Goal: Find specific page/section: Find specific page/section

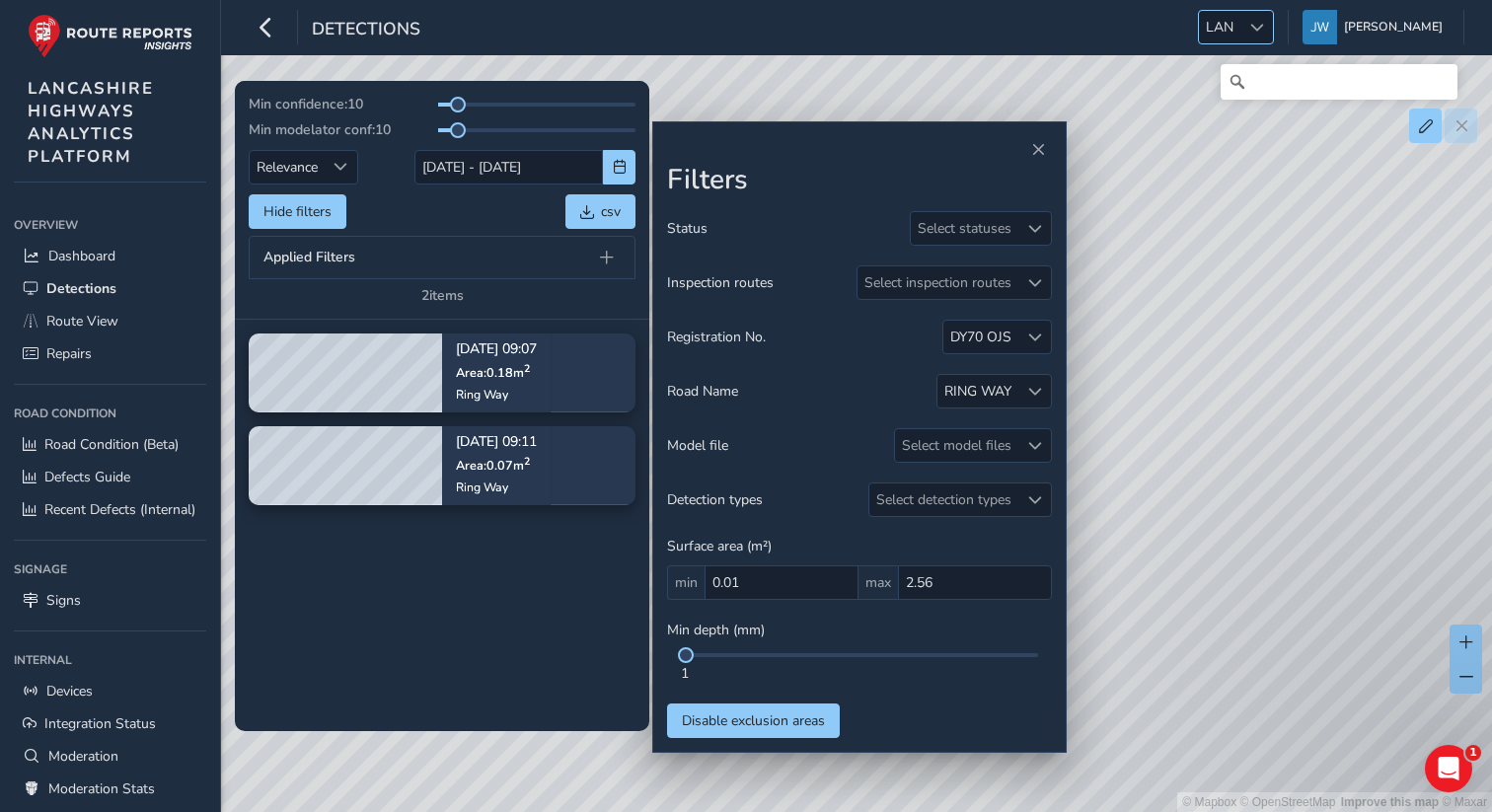
click at [1240, 23] on span "LAN" at bounding box center [1220, 27] width 42 height 33
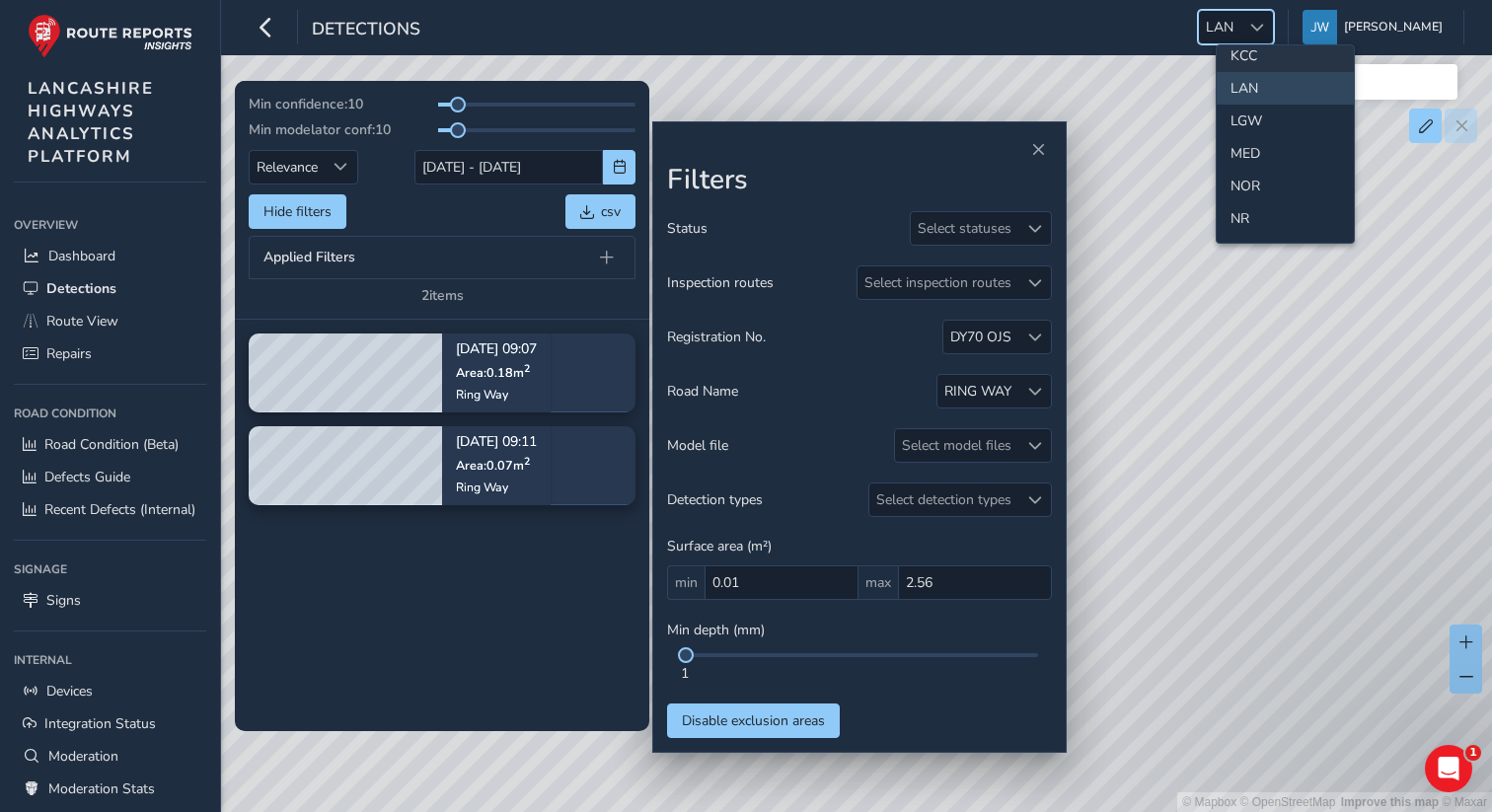
scroll to position [546, 0]
click at [1236, 162] on li "NOR" at bounding box center [1285, 173] width 137 height 33
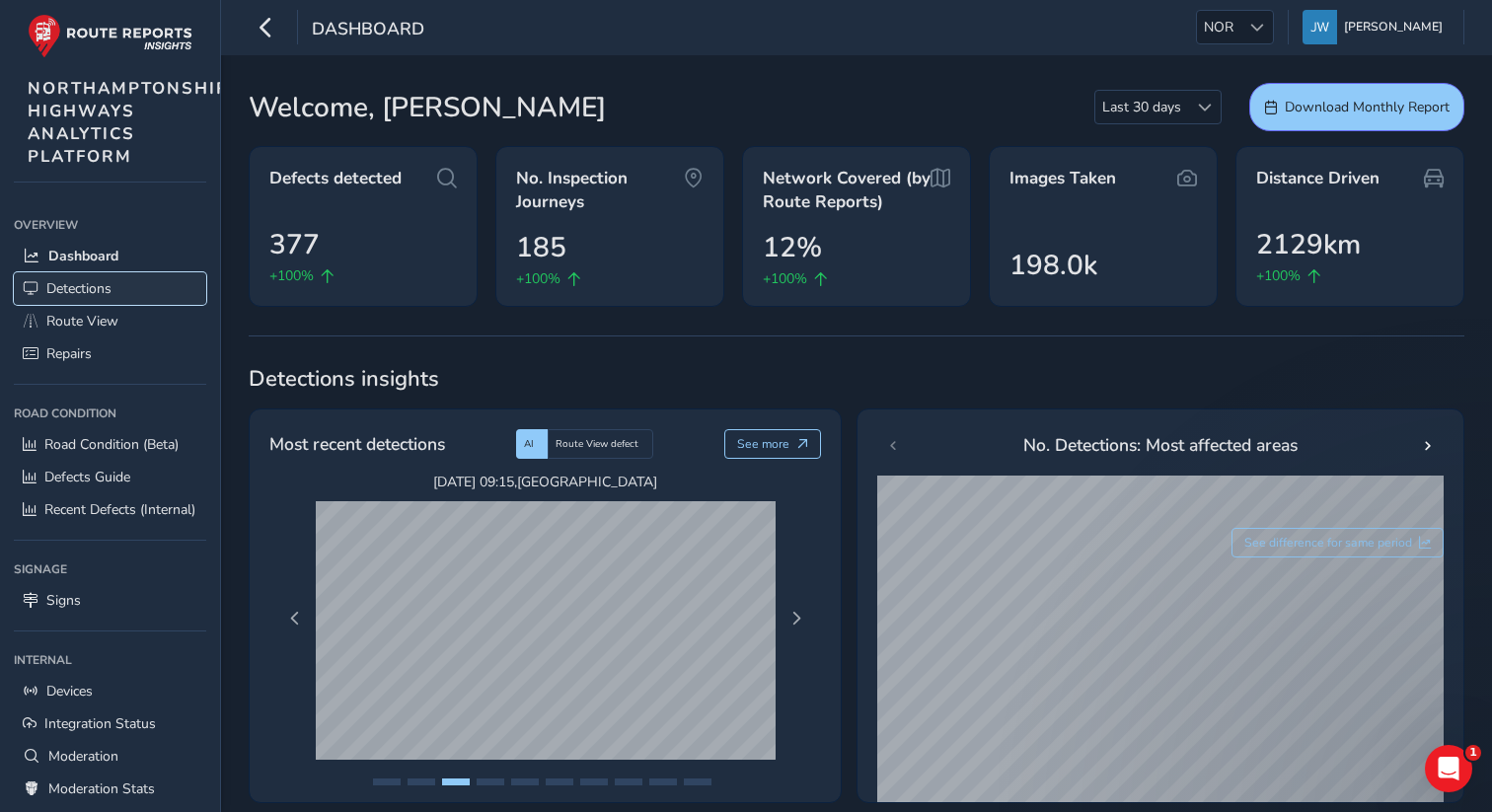
click at [84, 294] on span "Detections" at bounding box center [79, 288] width 65 height 19
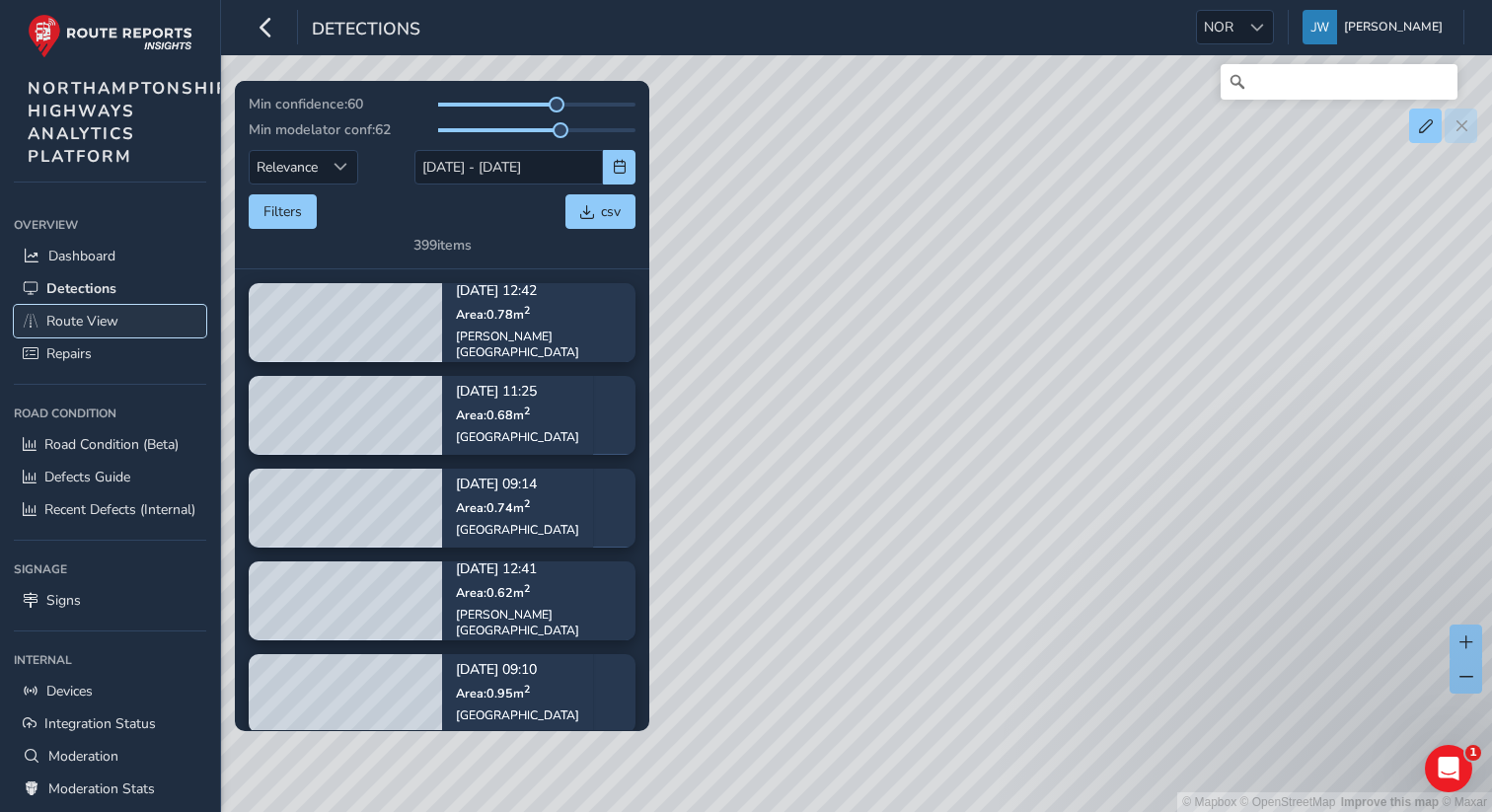
click at [90, 325] on span "Route View" at bounding box center [82, 321] width 72 height 19
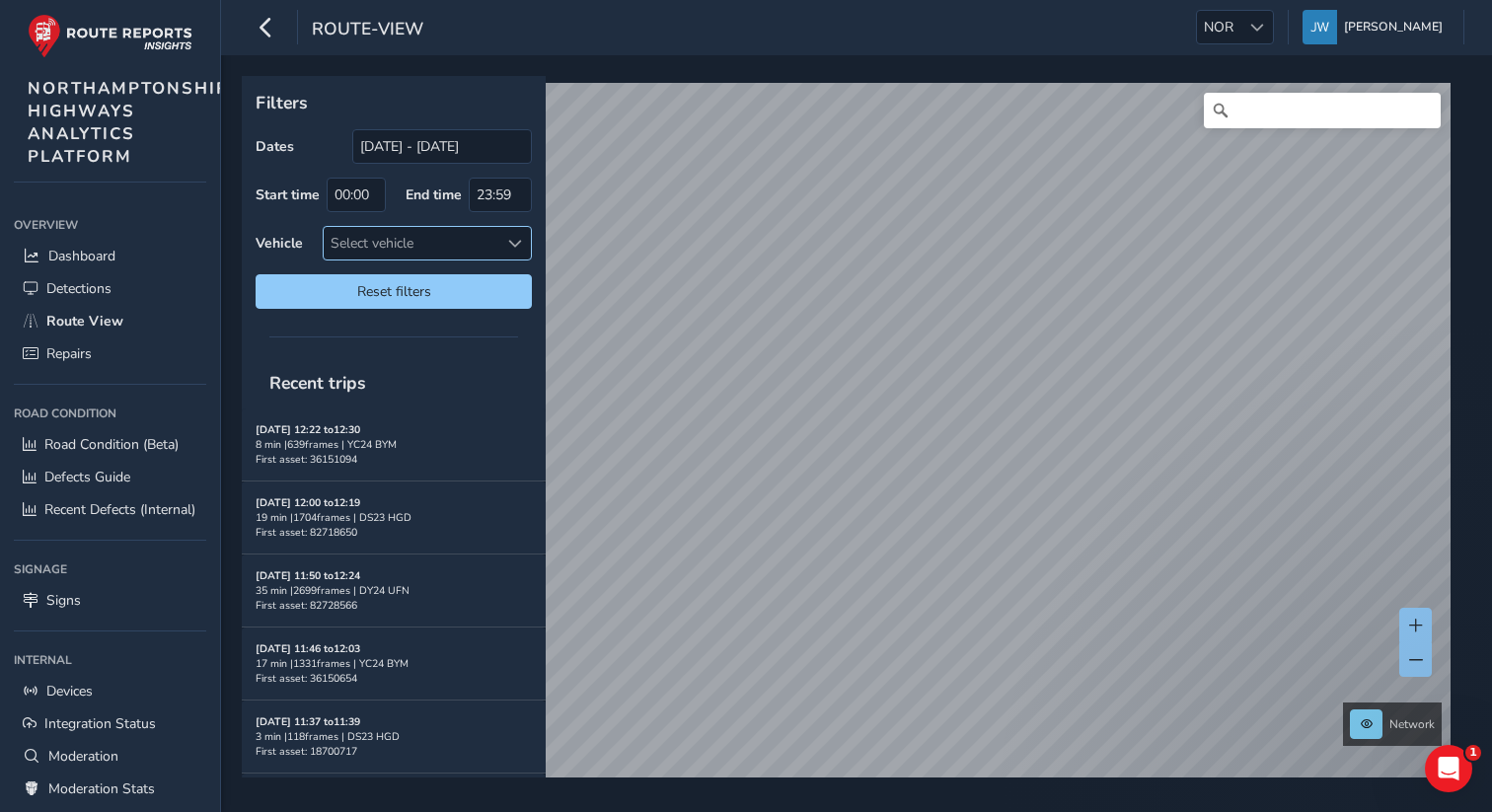
click at [442, 240] on div "Select vehicle" at bounding box center [411, 243] width 174 height 33
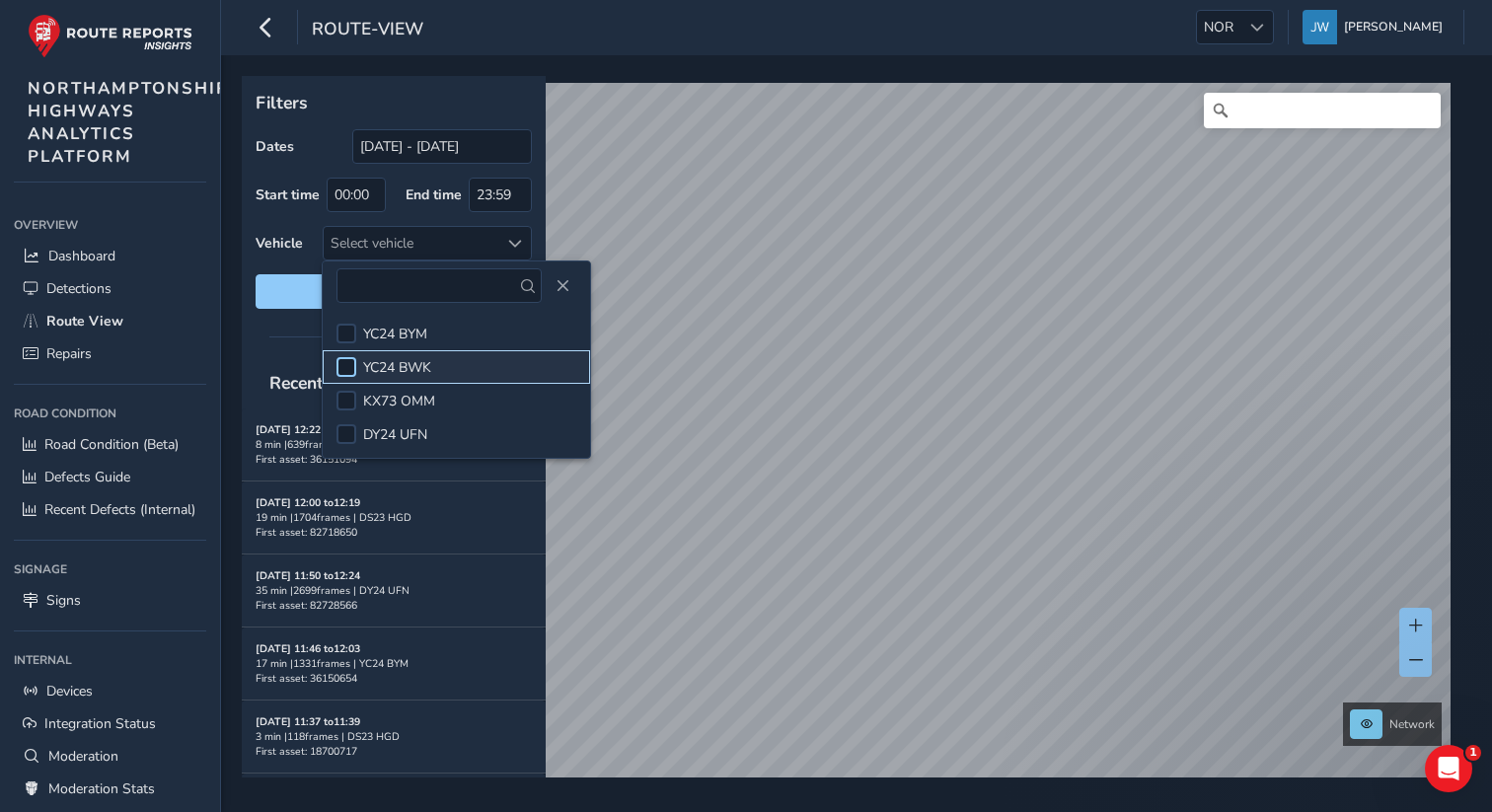
click at [350, 373] on div at bounding box center [347, 367] width 20 height 20
click at [408, 91] on p "Filters" at bounding box center [393, 103] width 276 height 26
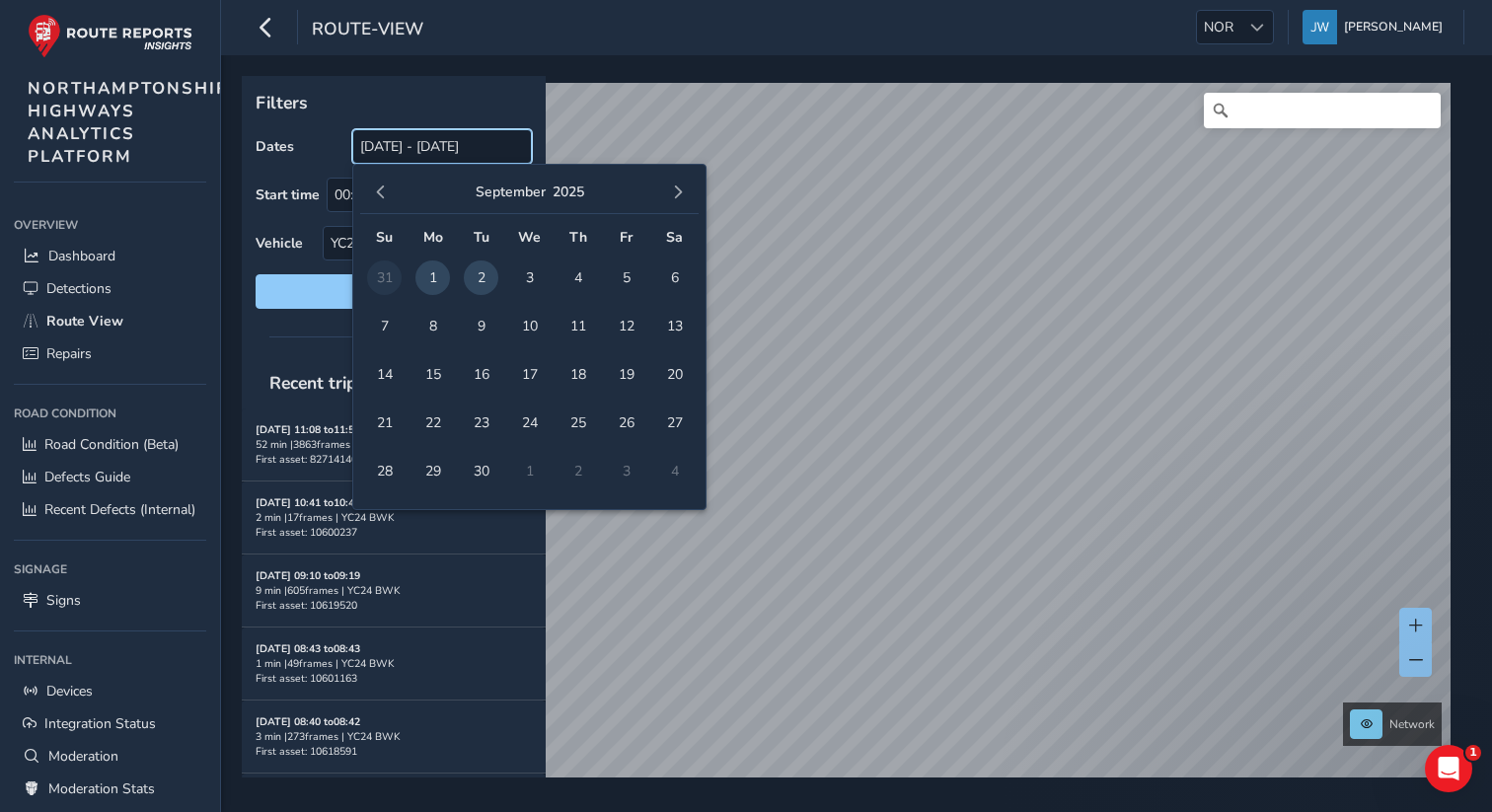
click at [434, 144] on input "03/08/2025 - 02/09/2025" at bounding box center [442, 147] width 179 height 35
click at [437, 278] on span "1" at bounding box center [432, 277] width 35 height 35
click at [479, 283] on span "2" at bounding box center [480, 277] width 35 height 35
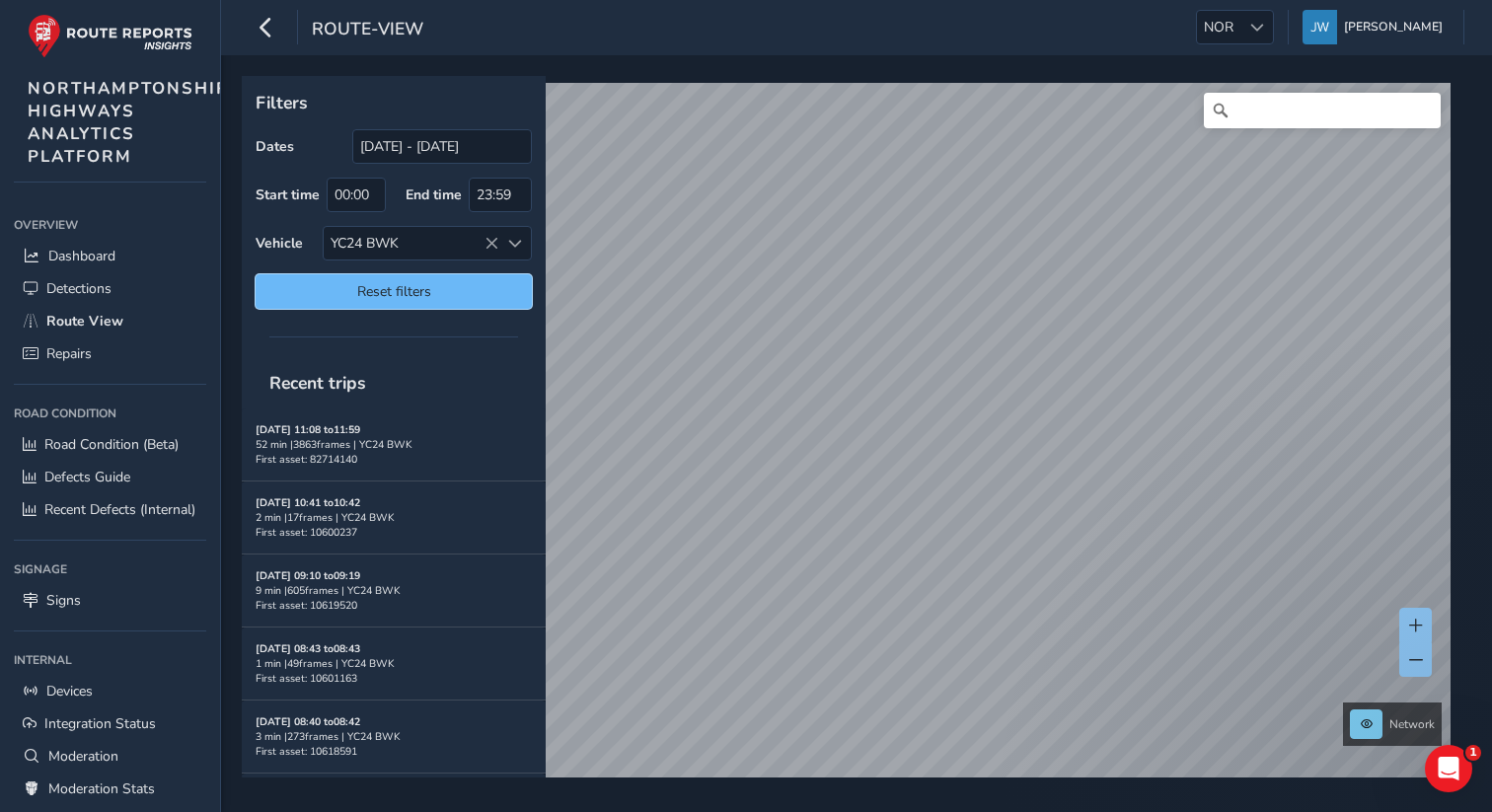
click at [448, 297] on span "Reset filters" at bounding box center [393, 291] width 247 height 19
type input "03/08/2025 - 02/09/2025"
click at [427, 290] on span "Reset filters" at bounding box center [393, 291] width 247 height 19
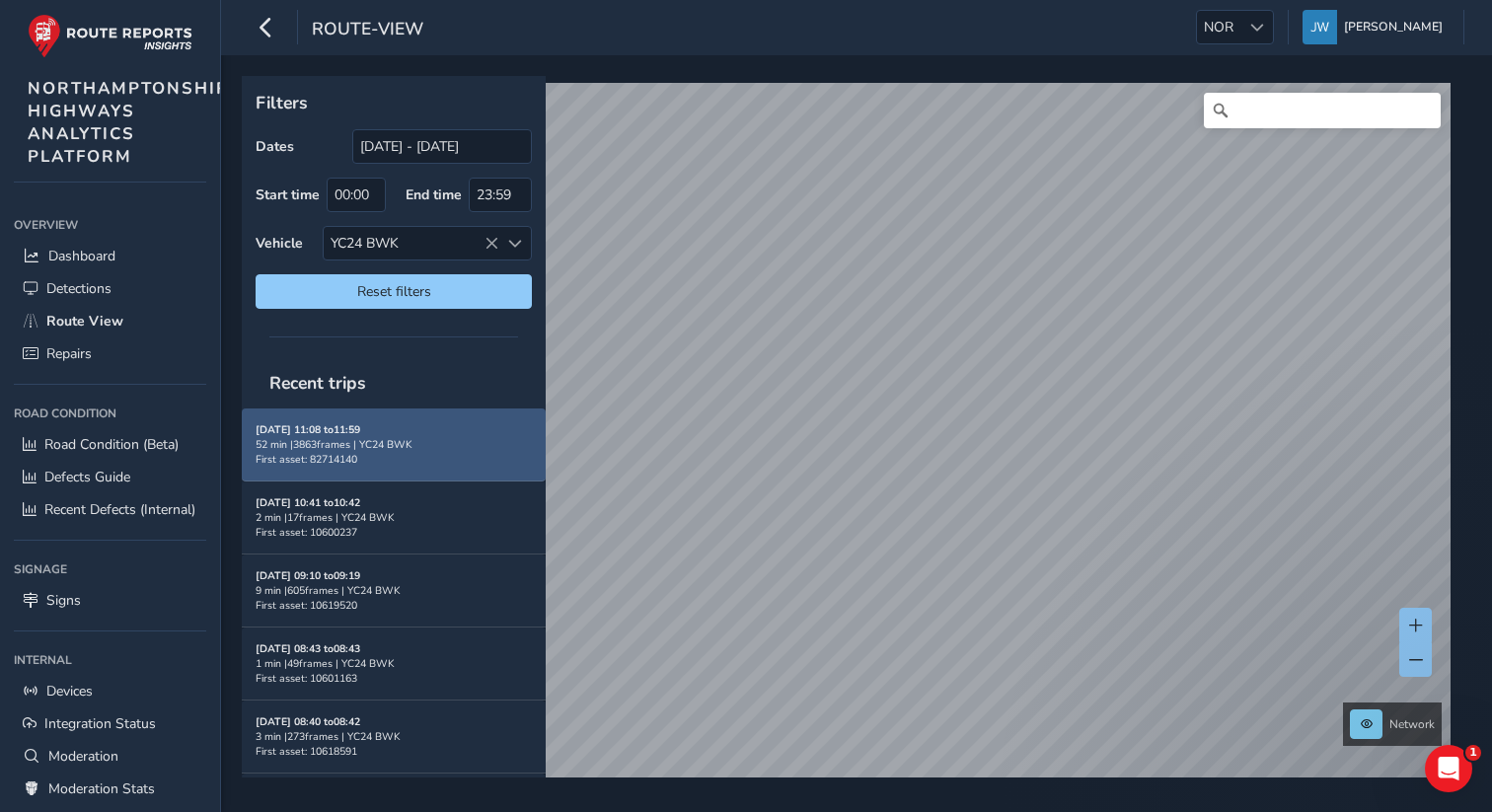
click at [428, 442] on div "52 min | 3863 frames | YC24 BWK" at bounding box center [393, 444] width 276 height 15
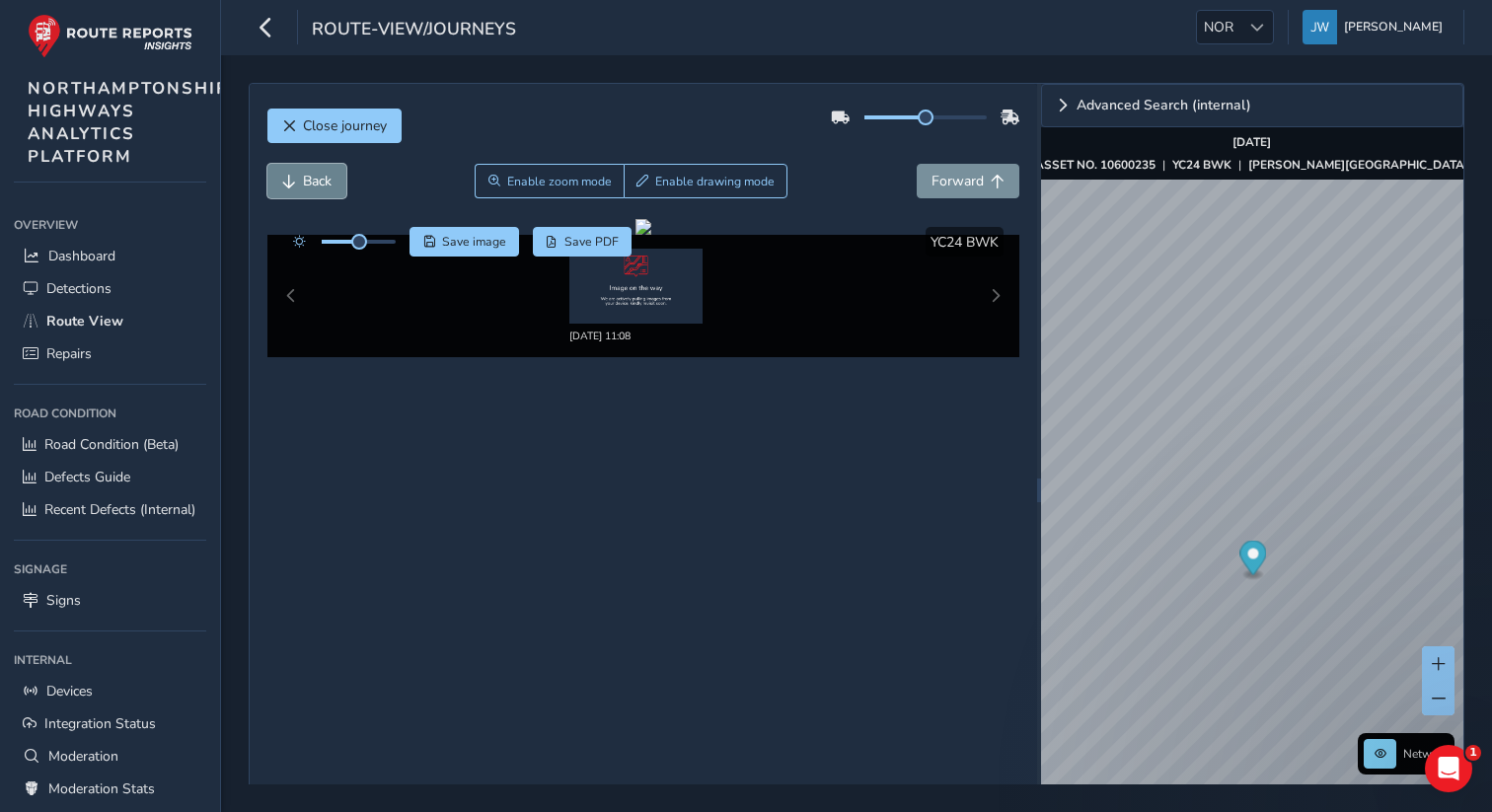
click at [304, 181] on span "Back" at bounding box center [317, 180] width 29 height 19
click at [310, 185] on span "Back" at bounding box center [317, 180] width 29 height 19
click at [294, 188] on button "Back" at bounding box center [307, 180] width 79 height 35
click at [318, 129] on span "Close journey" at bounding box center [345, 126] width 84 height 19
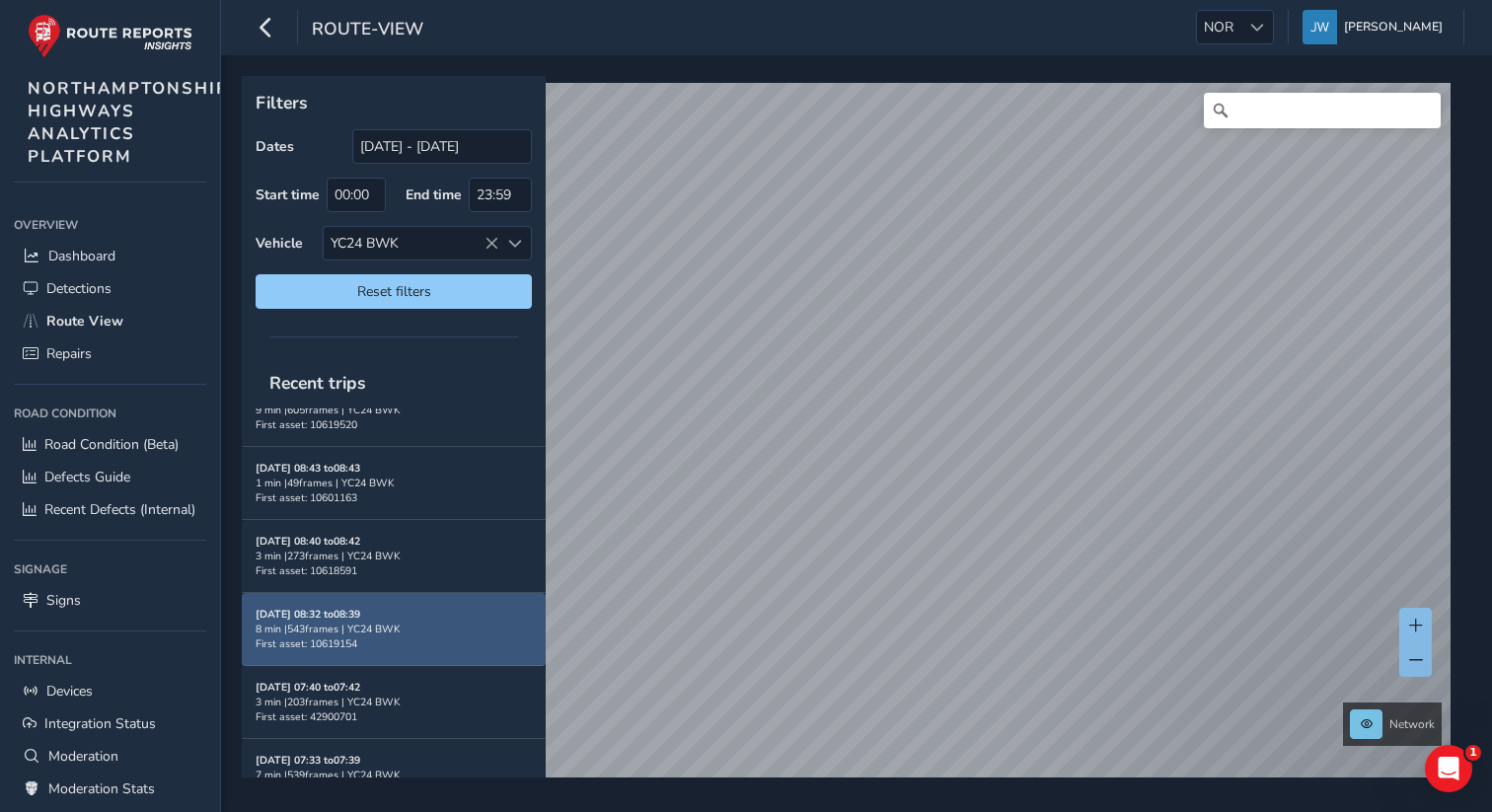
scroll to position [198, 0]
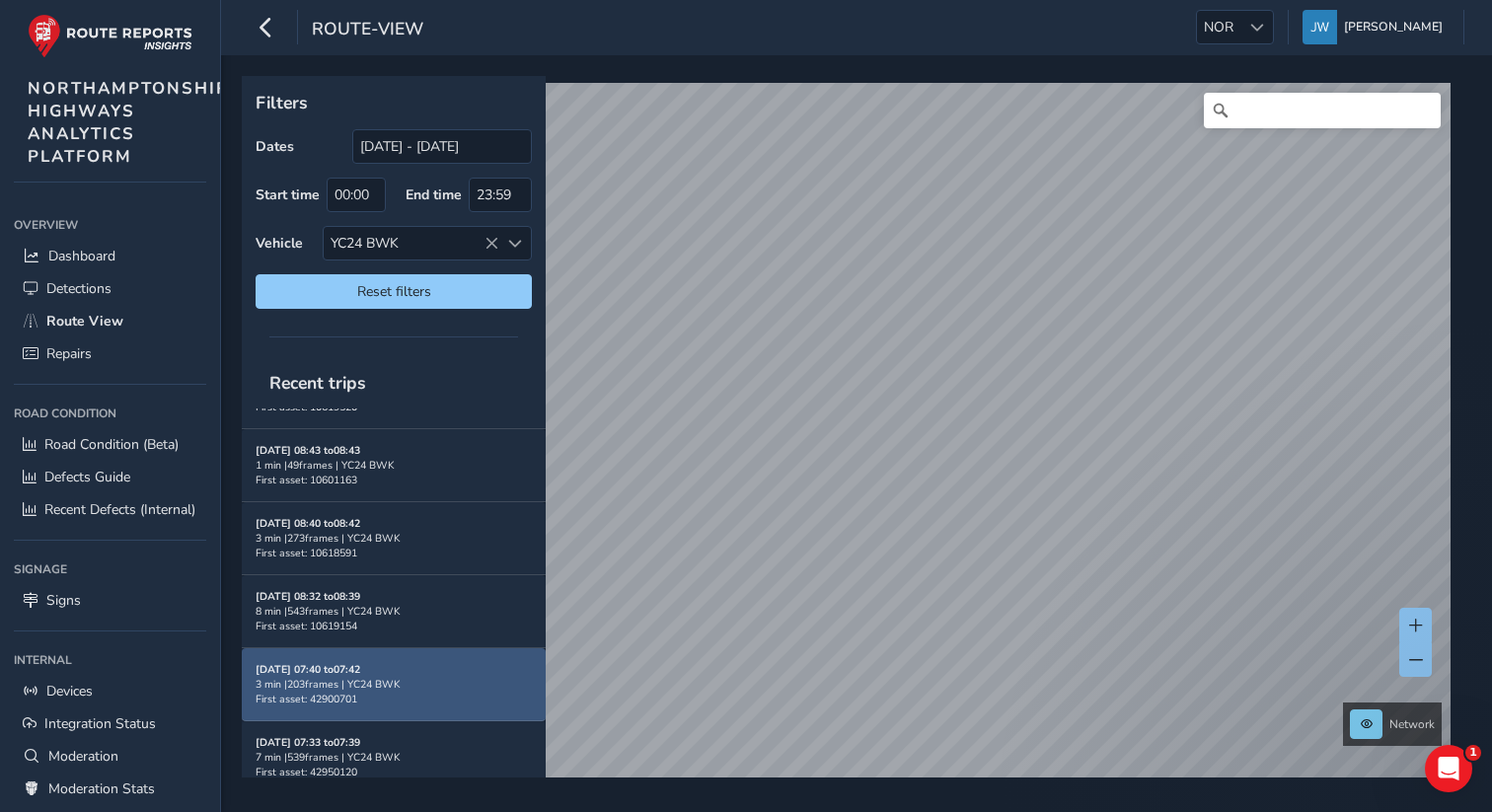
click at [385, 676] on div "3 min | 203 frames | YC24 BWK" at bounding box center [393, 683] width 276 height 15
click at [359, 662] on strong "Sep 02, 07:40 to 07:42" at bounding box center [308, 669] width 105 height 15
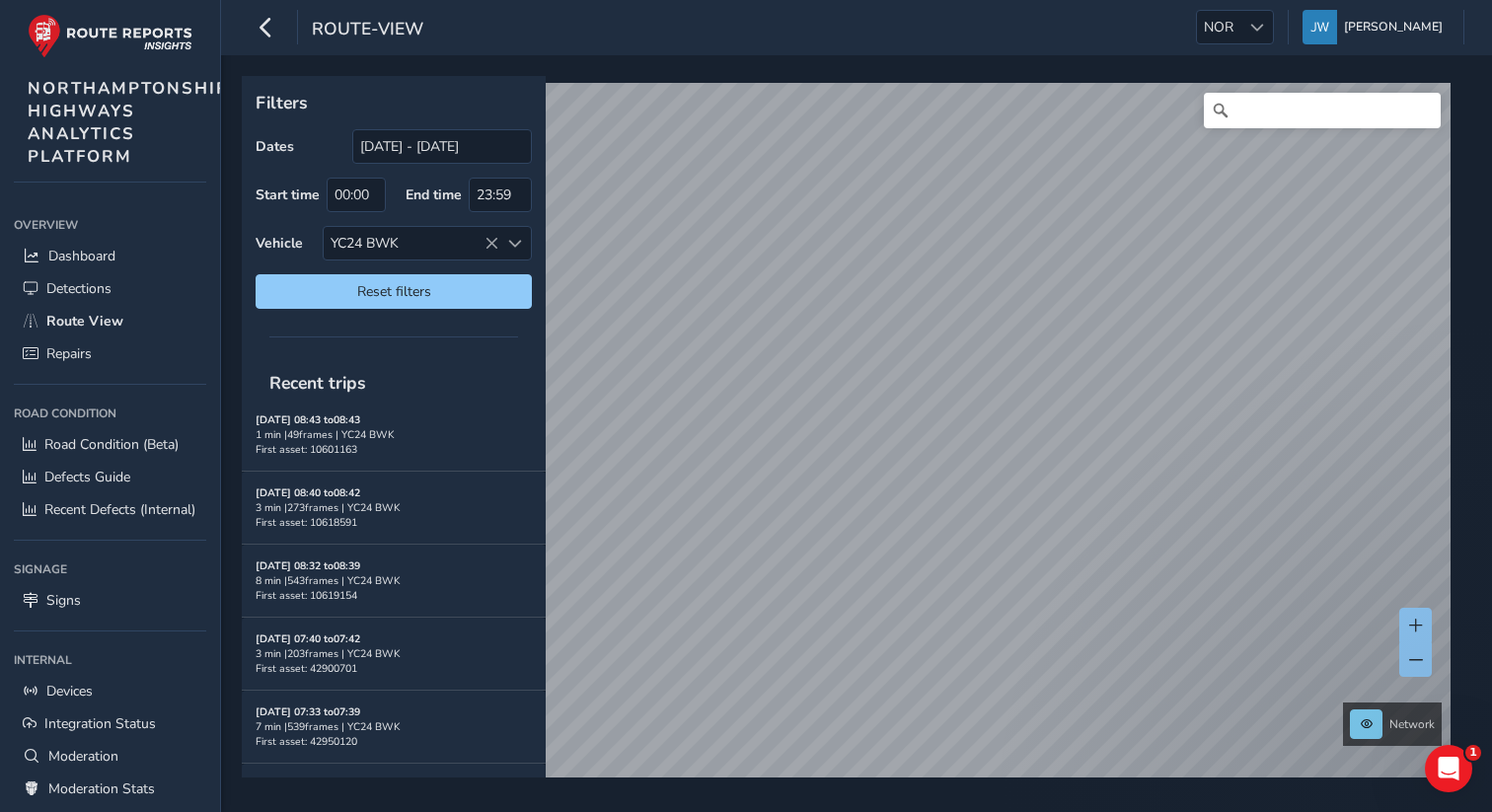
scroll to position [0, 0]
